Goal: Transaction & Acquisition: Purchase product/service

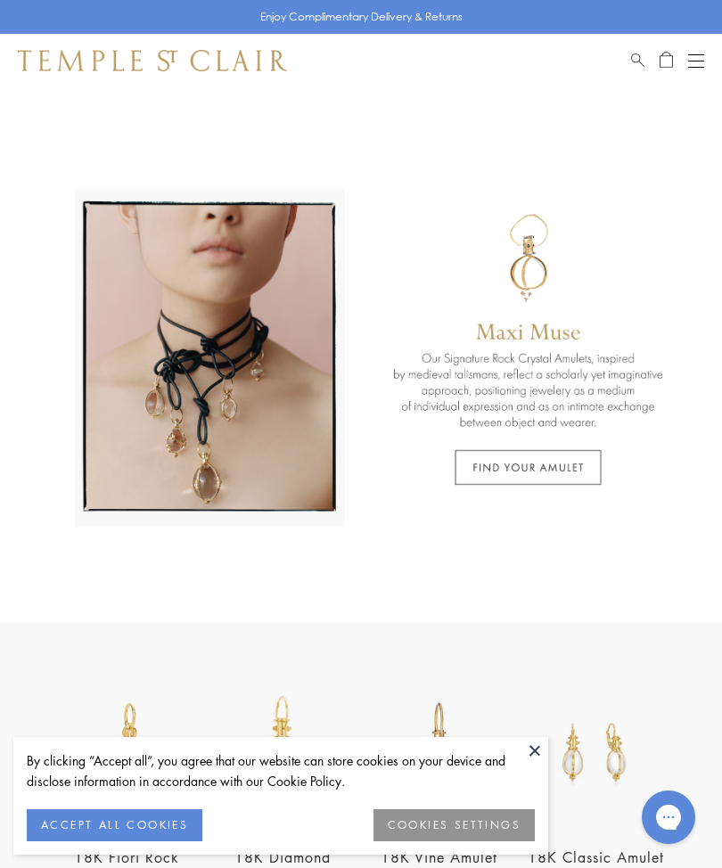
click at [144, 829] on button "ACCEPT ALL COOKIES" at bounding box center [115, 826] width 176 height 32
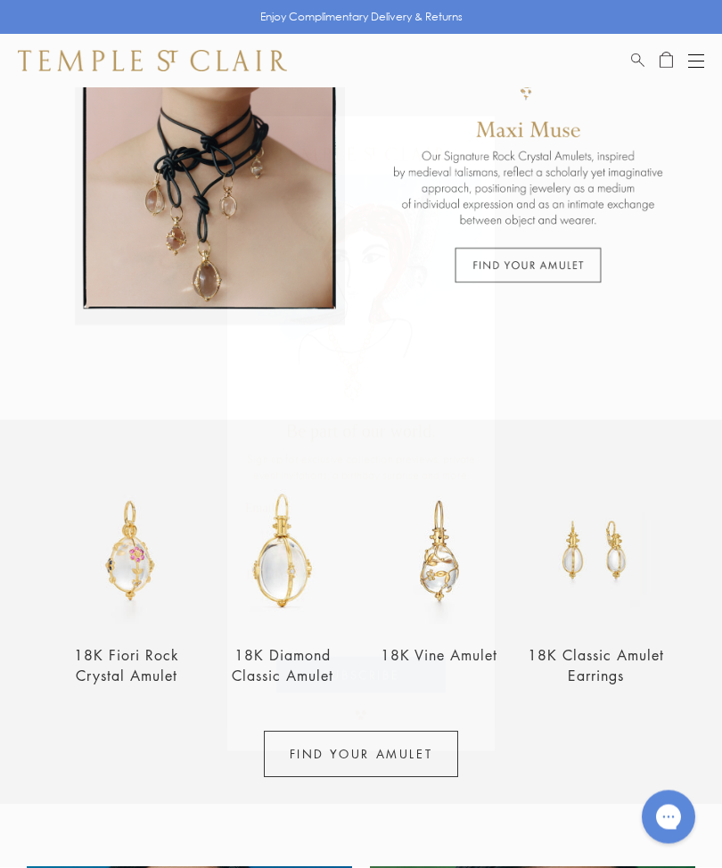
scroll to position [321, 0]
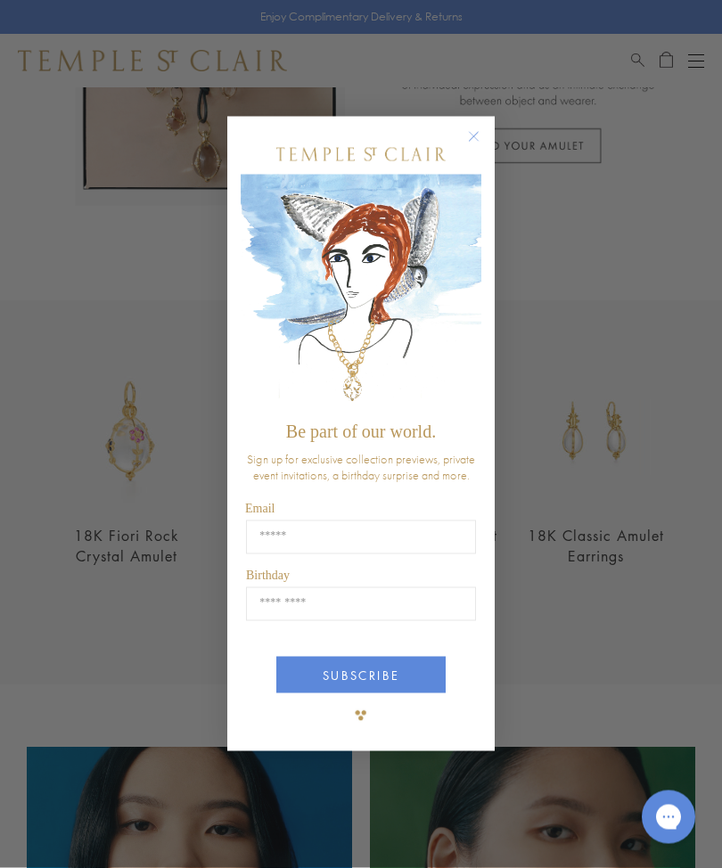
click at [474, 148] on circle "Close dialog" at bounding box center [474, 137] width 21 height 21
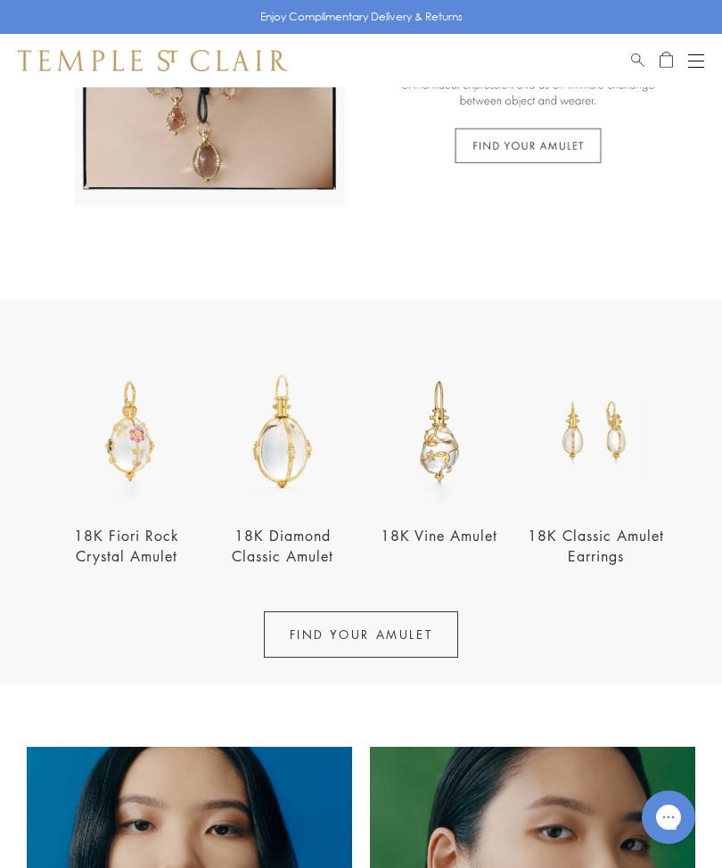
click at [102, 557] on link "18K Fiori Rock Crystal Amulet" at bounding box center [126, 546] width 105 height 40
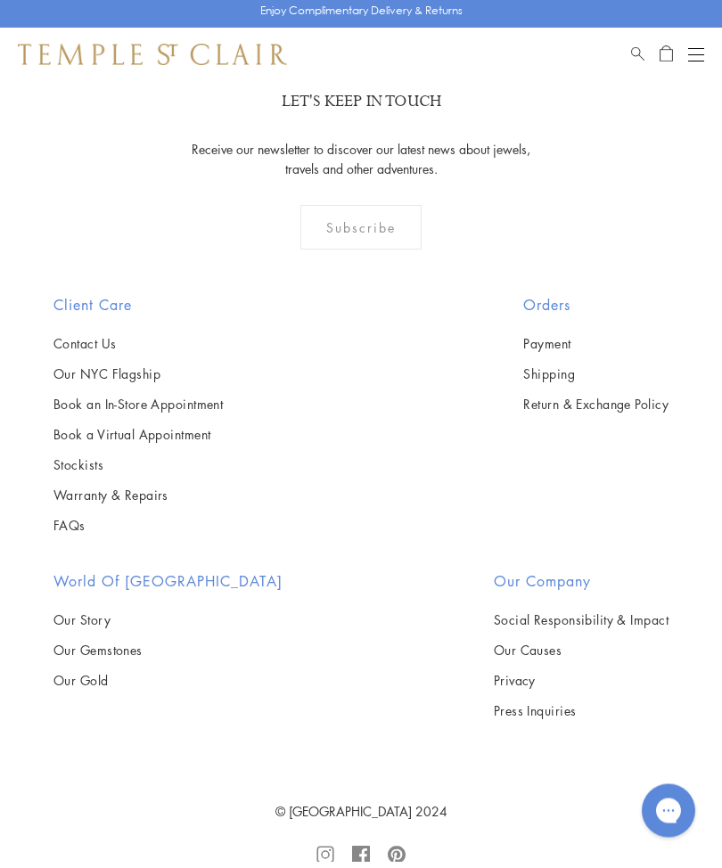
scroll to position [2533, 0]
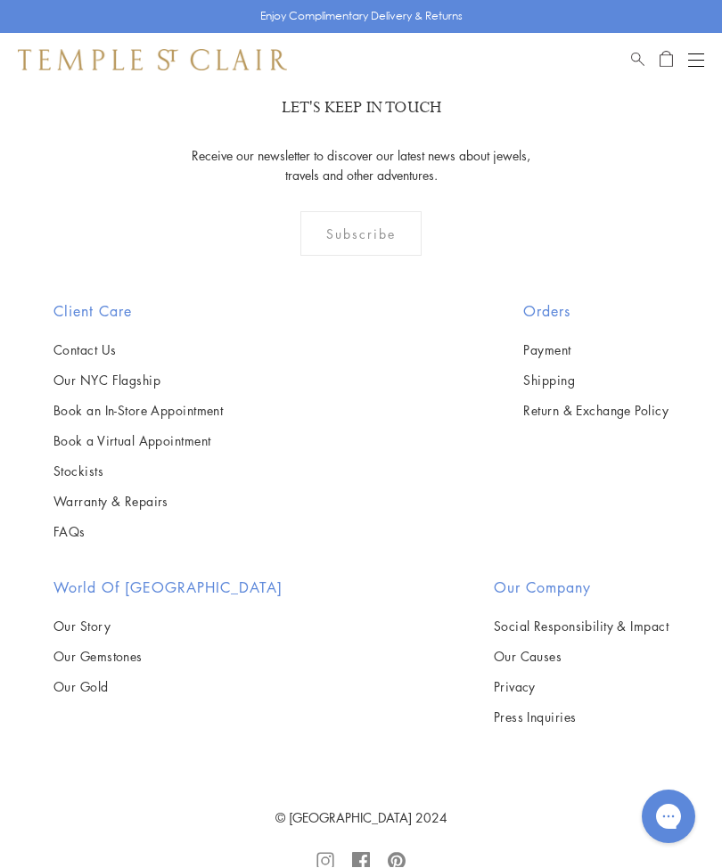
click at [61, 620] on link "Our Story" at bounding box center [168, 627] width 229 height 20
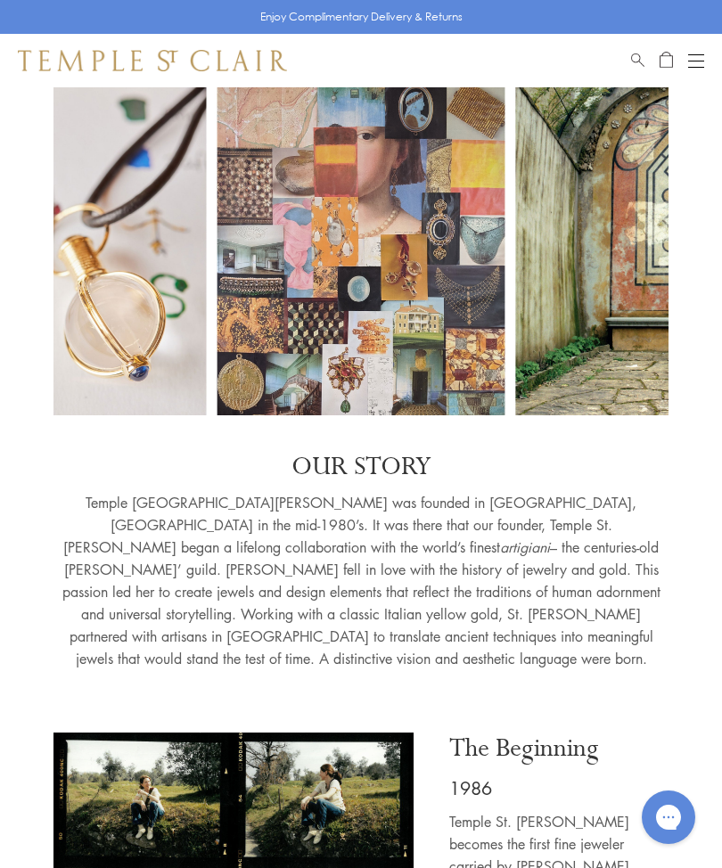
click at [697, 62] on button "Open navigation" at bounding box center [696, 60] width 16 height 21
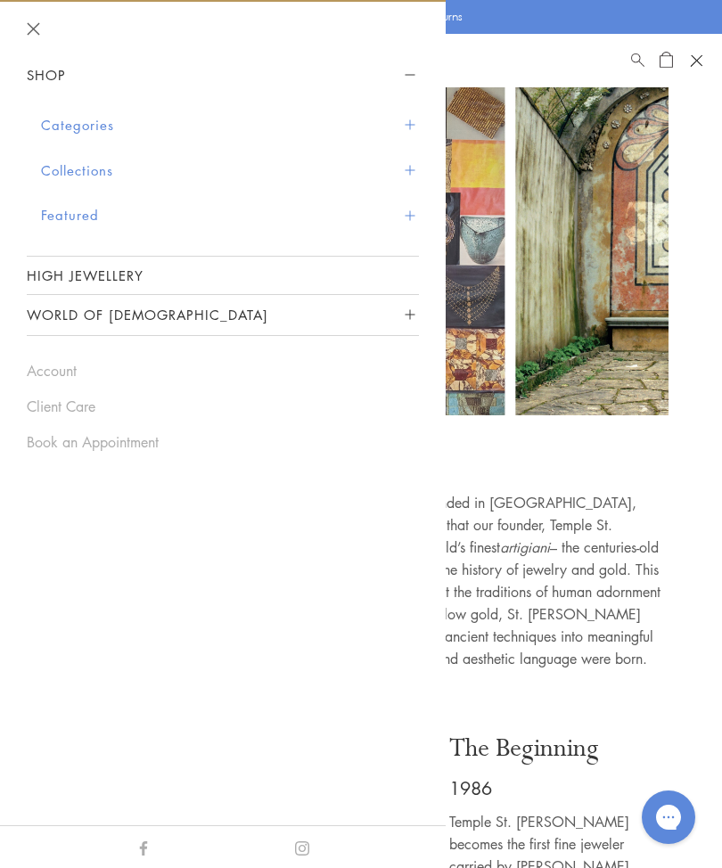
click at [416, 111] on button "Categories" at bounding box center [230, 125] width 378 height 45
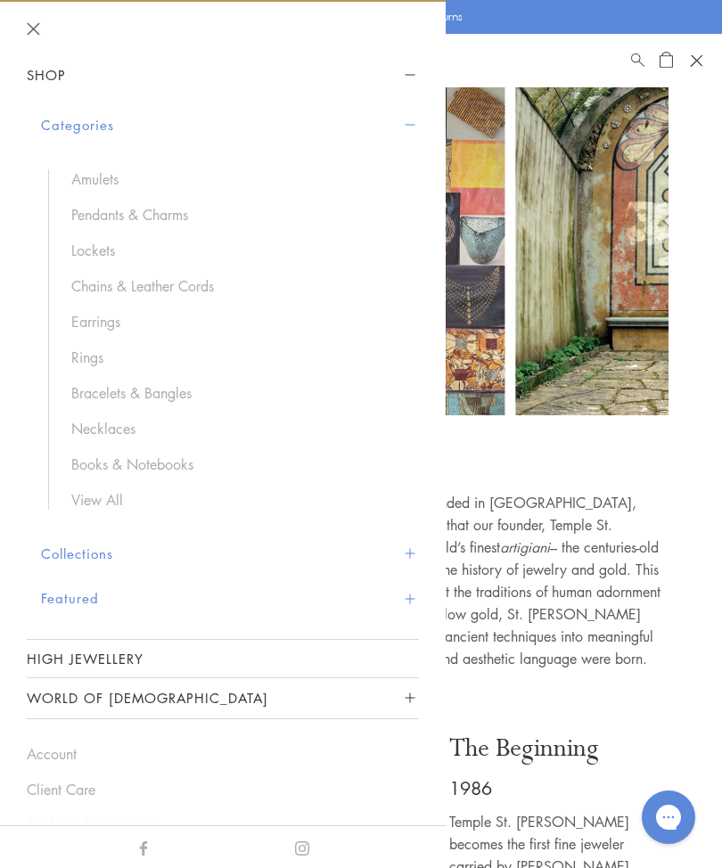
click at [86, 248] on link "Lockets" at bounding box center [236, 251] width 330 height 20
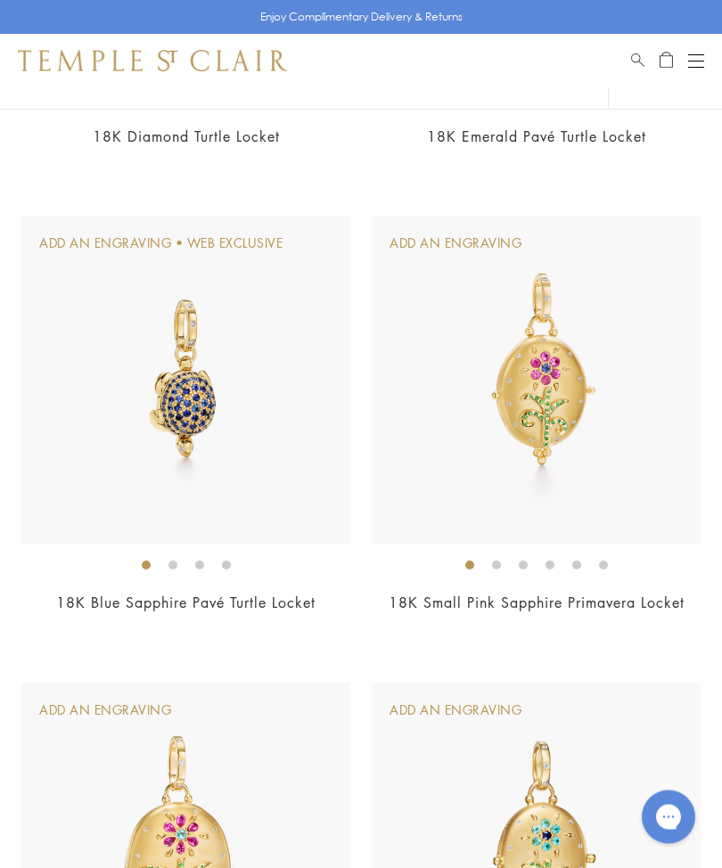
scroll to position [561, 0]
click at [533, 408] on img at bounding box center [536, 380] width 329 height 329
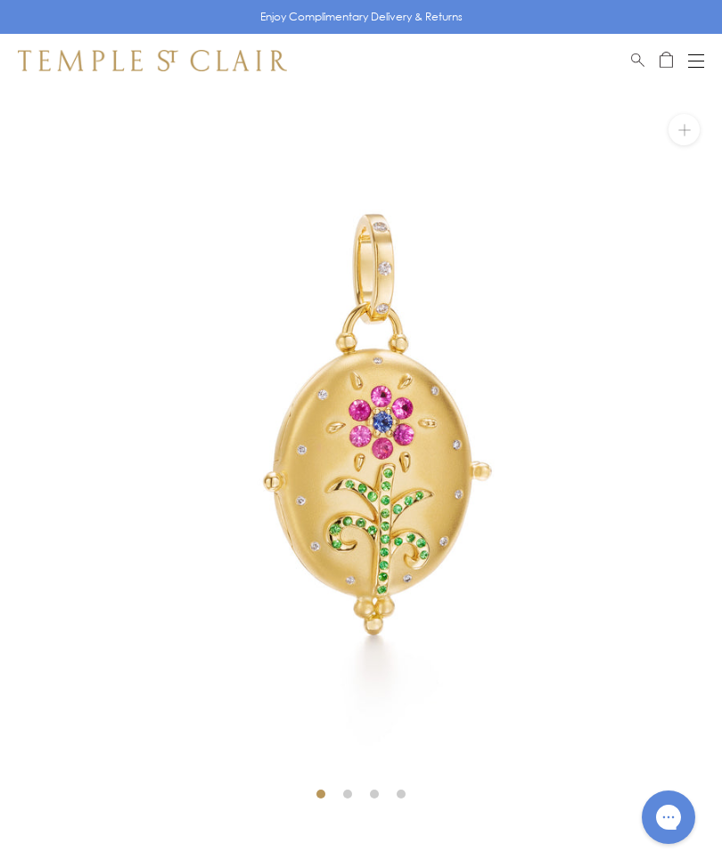
click at [707, 52] on div "Shop Shop Categories Amulets Pendants & Charms Lockets Chains & Leather Cords E…" at bounding box center [361, 61] width 722 height 54
click at [701, 54] on div "Open navigation" at bounding box center [696, 54] width 16 height 1
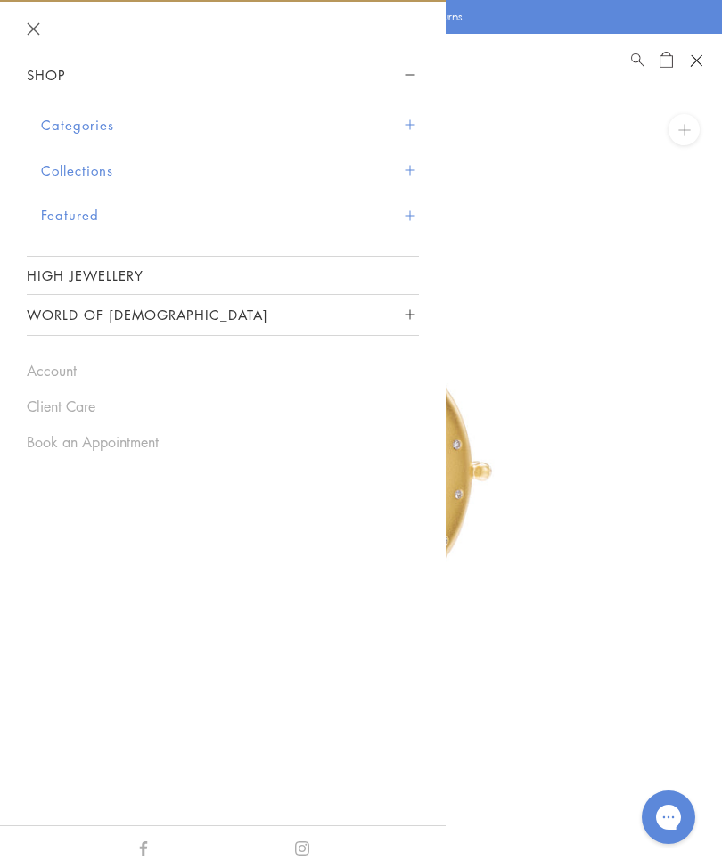
click at [416, 117] on button "Categories" at bounding box center [230, 125] width 378 height 45
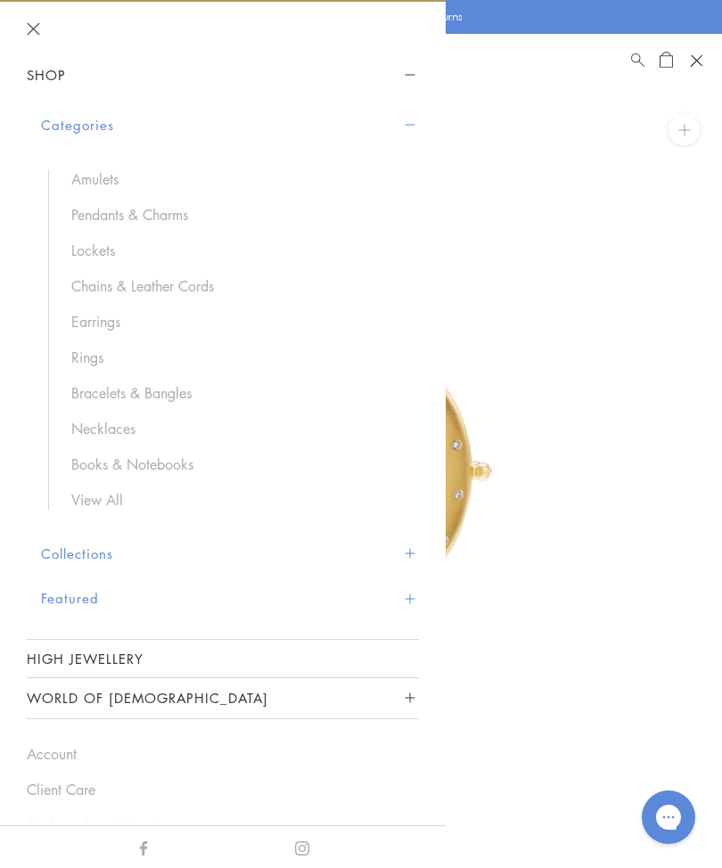
click at [88, 323] on link "Earrings" at bounding box center [236, 322] width 330 height 20
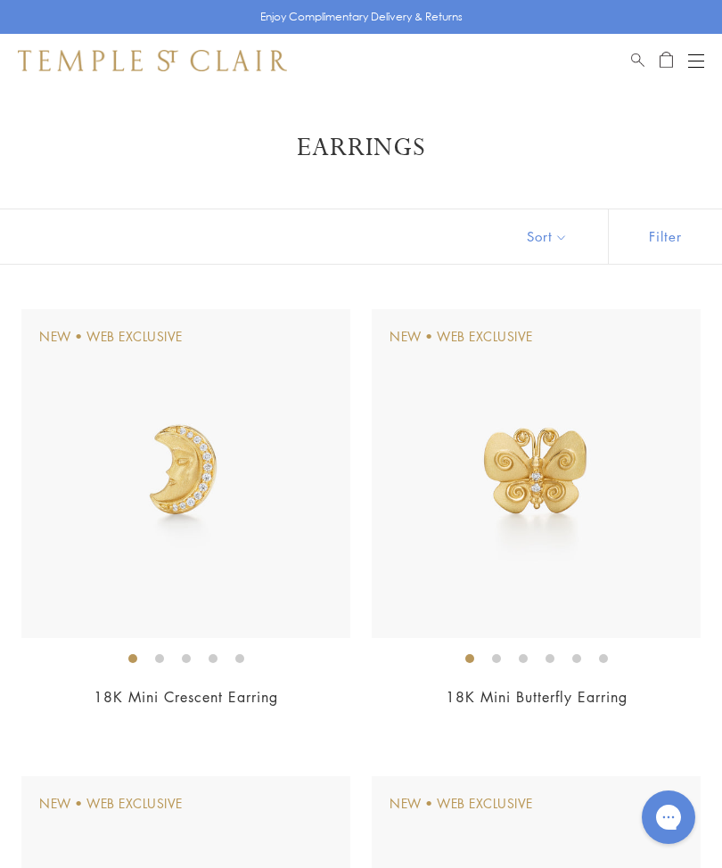
click at [571, 245] on button "Sort" at bounding box center [547, 237] width 121 height 54
click at [551, 235] on button "Sort" at bounding box center [547, 237] width 121 height 54
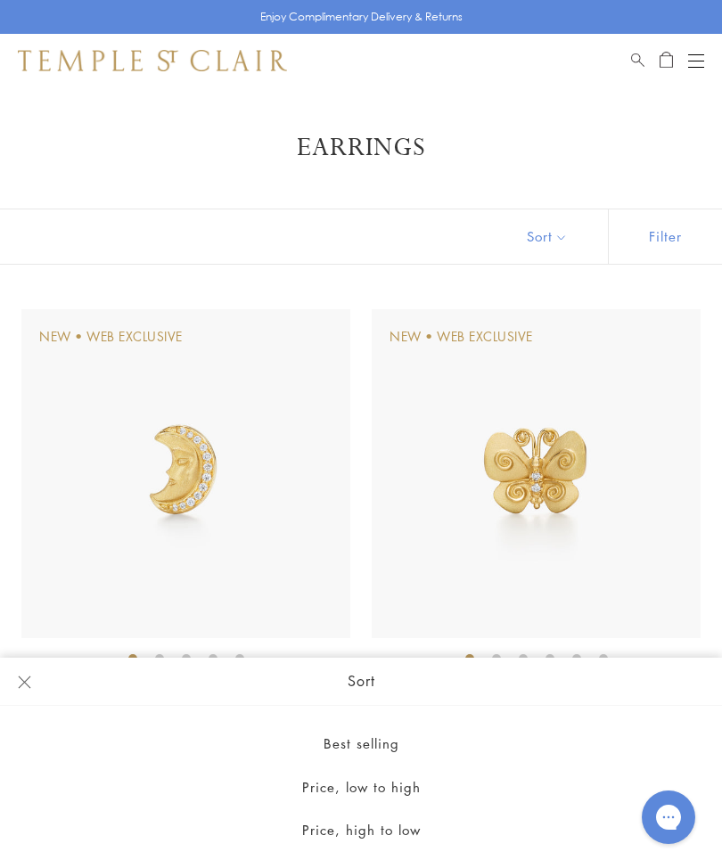
click at [336, 795] on button "Price, low to high" at bounding box center [361, 788] width 722 height 44
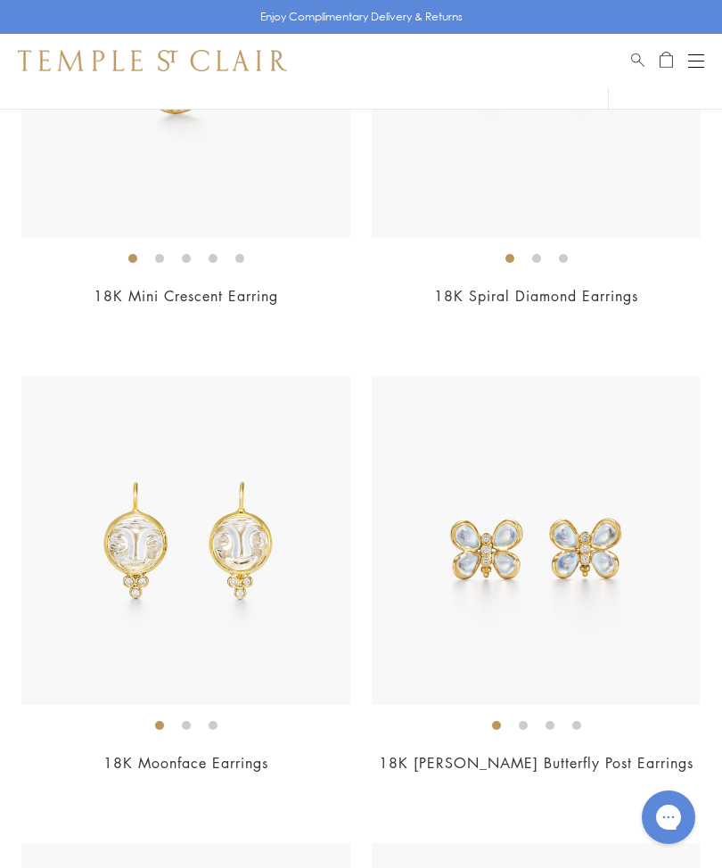
scroll to position [1352, 0]
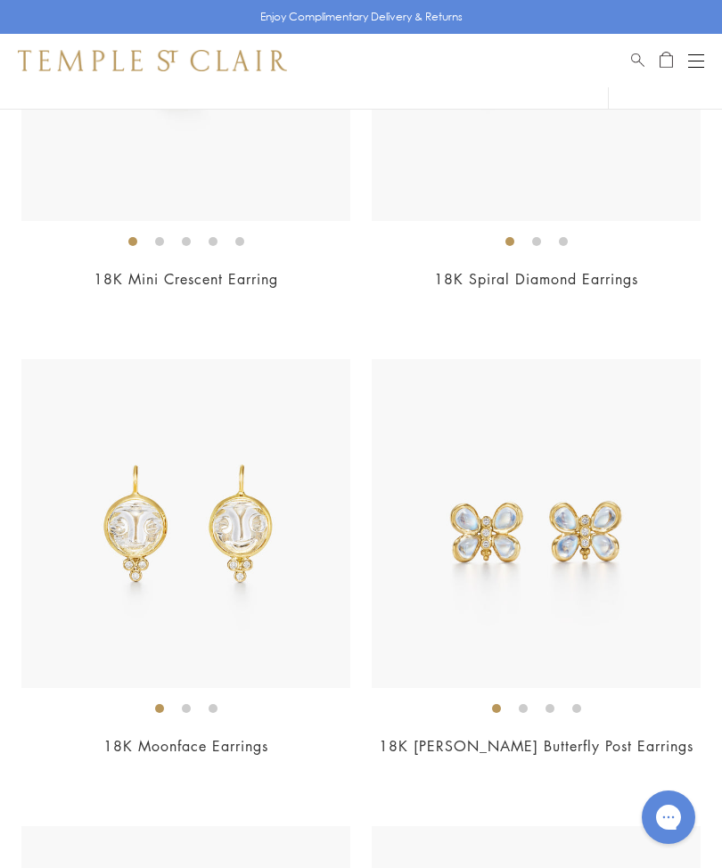
click at [123, 515] on img at bounding box center [185, 523] width 329 height 329
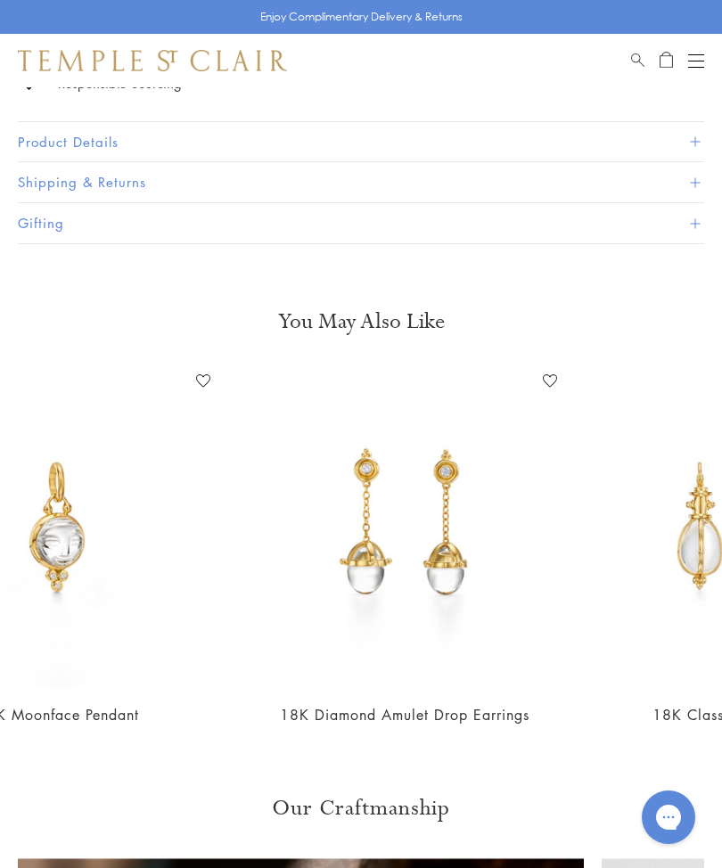
scroll to position [0, 313]
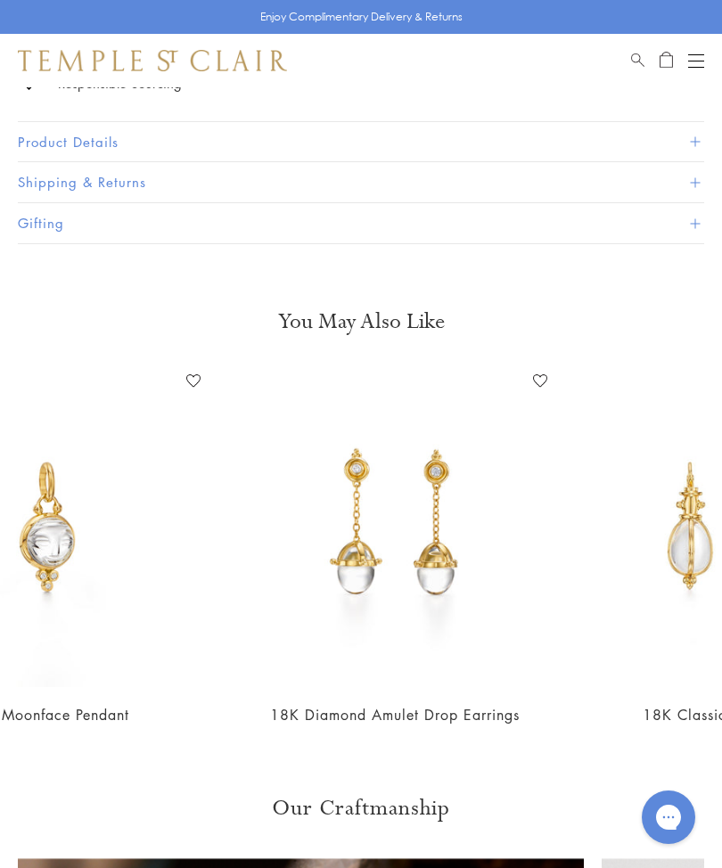
click at [342, 557] on img at bounding box center [395, 527] width 320 height 320
